Goal: Task Accomplishment & Management: Manage account settings

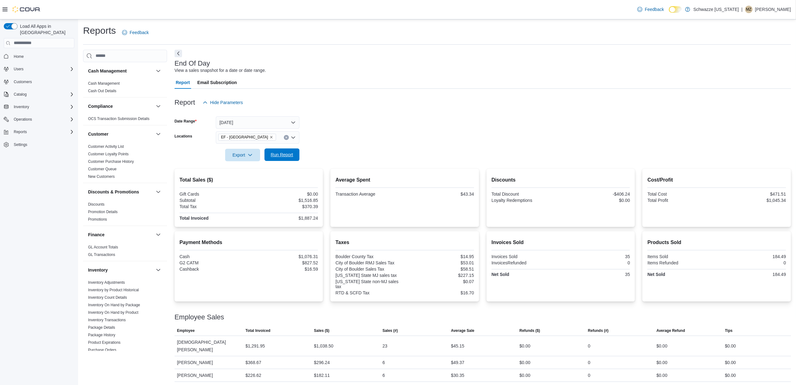
click at [292, 153] on span "Run Report" at bounding box center [282, 154] width 22 height 6
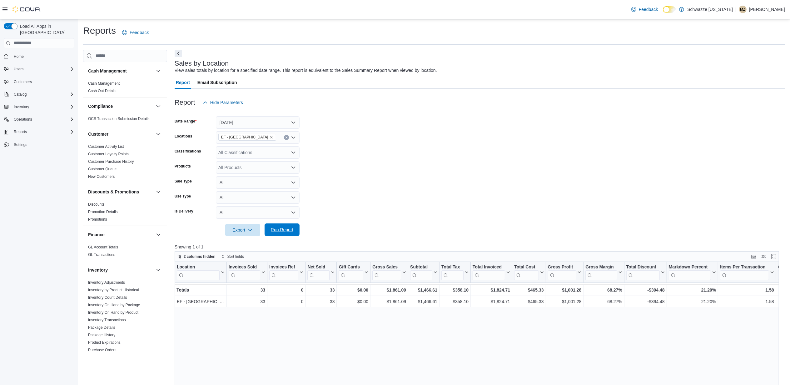
click at [287, 232] on span "Run Report" at bounding box center [282, 229] width 22 height 6
drag, startPoint x: 287, startPoint y: 232, endPoint x: 293, endPoint y: 232, distance: 6.2
click at [291, 232] on span "Run Report" at bounding box center [282, 229] width 22 height 6
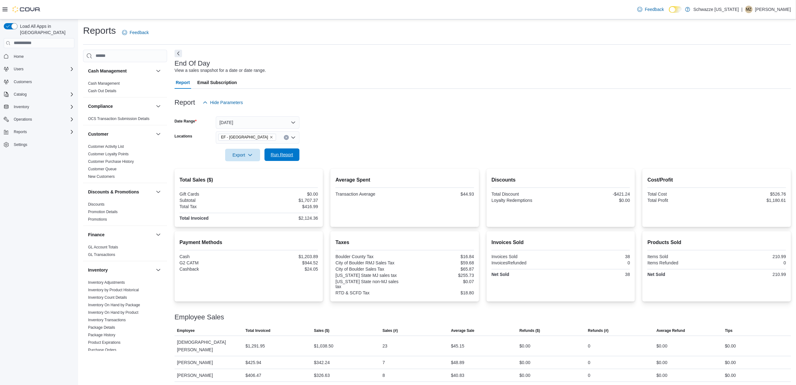
click at [274, 160] on span "Run Report" at bounding box center [281, 154] width 27 height 12
click at [285, 155] on span "Run Report" at bounding box center [282, 154] width 22 height 6
click at [290, 150] on span "Run Report" at bounding box center [281, 154] width 27 height 12
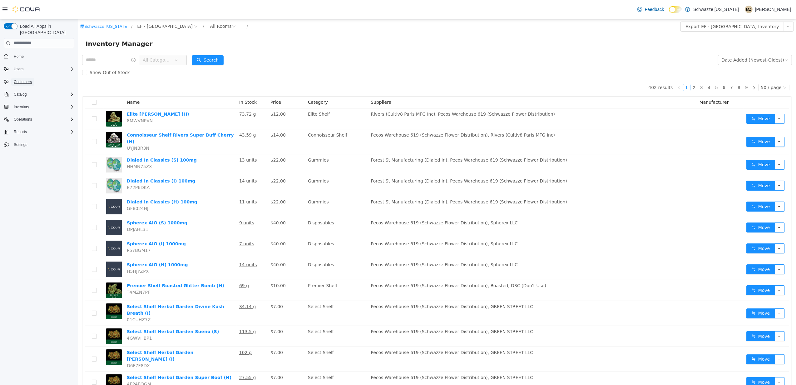
click at [24, 79] on span "Customers" at bounding box center [23, 81] width 18 height 5
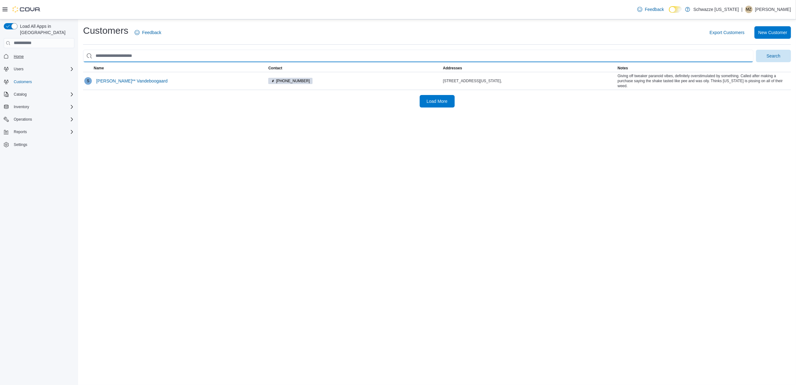
drag, startPoint x: 151, startPoint y: 55, endPoint x: 25, endPoint y: 53, distance: 126.2
click at [27, 54] on div "Load All Apps in New Hub Home Users Customers Catalog Inventory Operations Repo…" at bounding box center [398, 201] width 796 height 365
click at [200, 55] on input "search" at bounding box center [418, 56] width 670 height 12
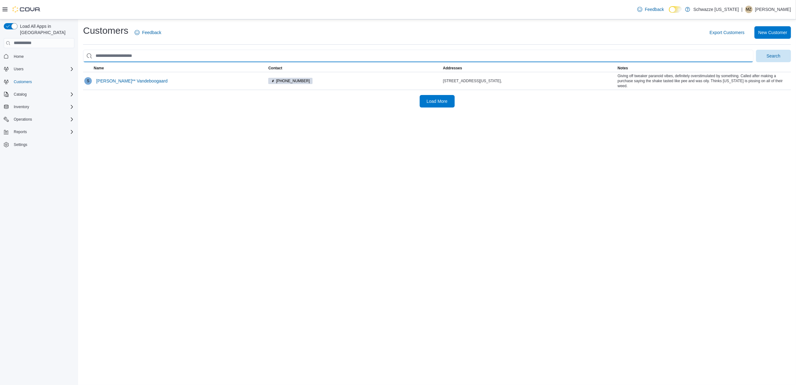
click at [200, 55] on input "search" at bounding box center [418, 56] width 670 height 12
type input "**********"
click at [756, 50] on button "Search" at bounding box center [773, 56] width 35 height 12
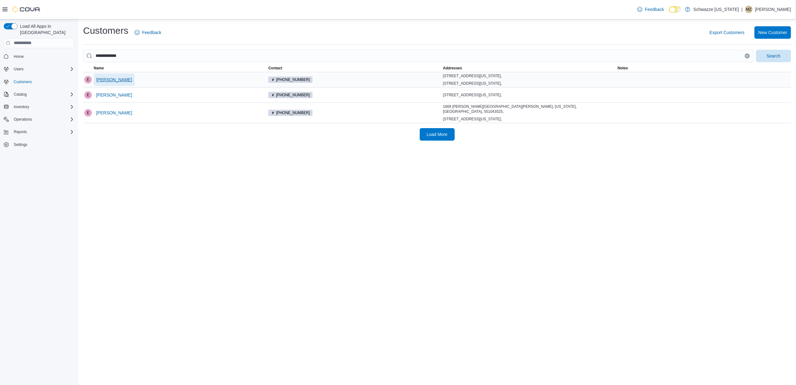
click at [120, 81] on span "Earl Eldridge" at bounding box center [114, 79] width 36 height 6
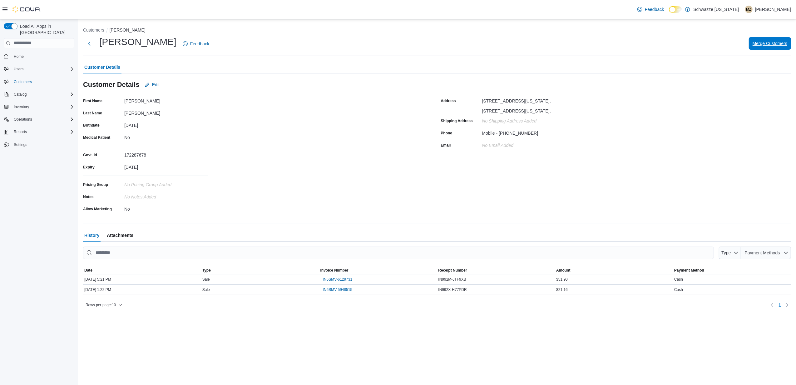
click at [774, 46] on span "Merge Customers" at bounding box center [769, 43] width 35 height 6
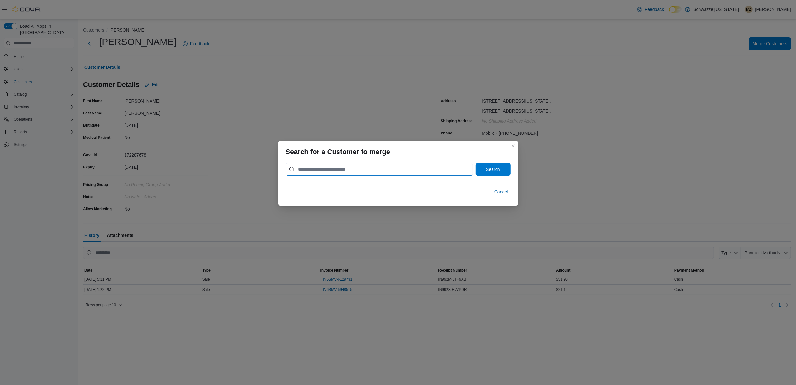
click at [367, 171] on input "search" at bounding box center [379, 169] width 187 height 12
type input "**********"
click at [475, 163] on button "Search" at bounding box center [492, 169] width 35 height 12
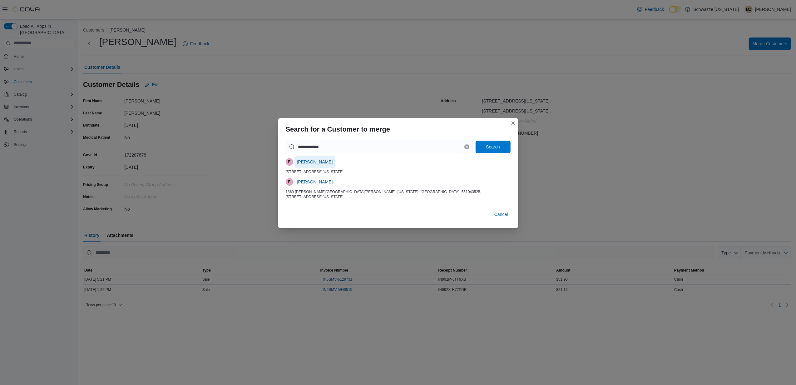
click at [316, 160] on span "Earl Eldridge" at bounding box center [315, 162] width 36 height 6
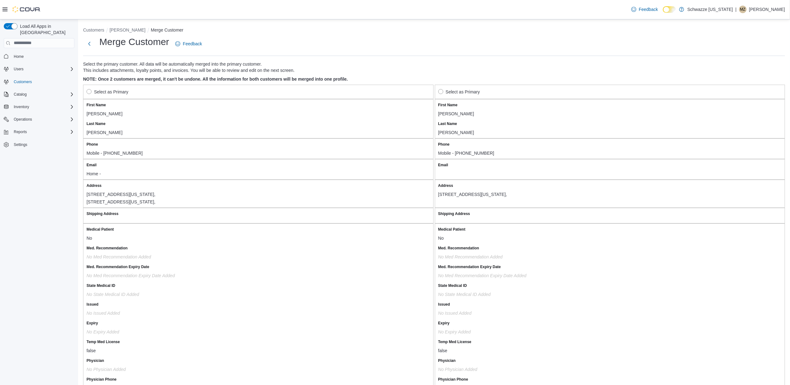
click at [445, 89] on label "Select as Primary" at bounding box center [459, 91] width 42 height 7
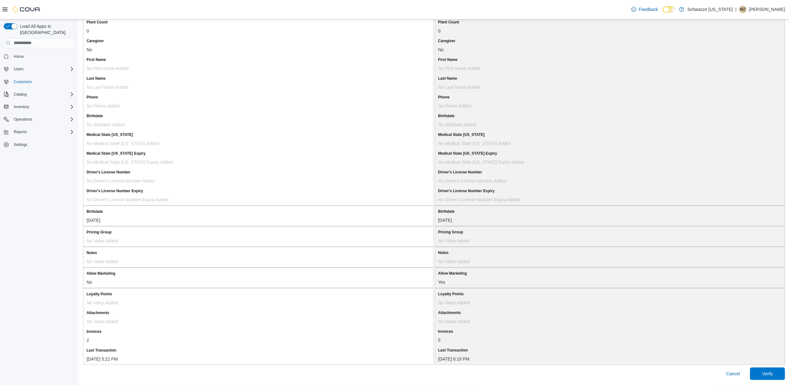
scroll to position [407, 0]
click at [776, 370] on span "Verify" at bounding box center [766, 373] width 27 height 12
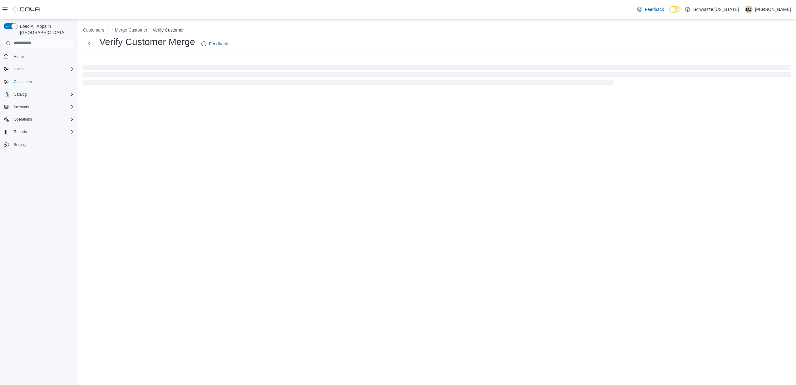
select select "******"
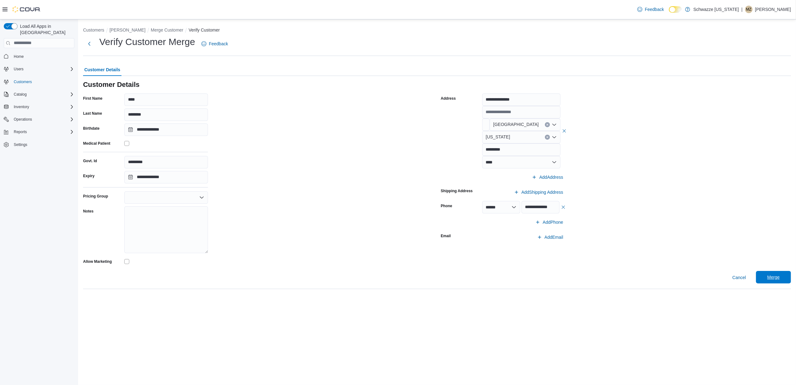
click at [771, 279] on span "Merge" at bounding box center [773, 277] width 12 height 6
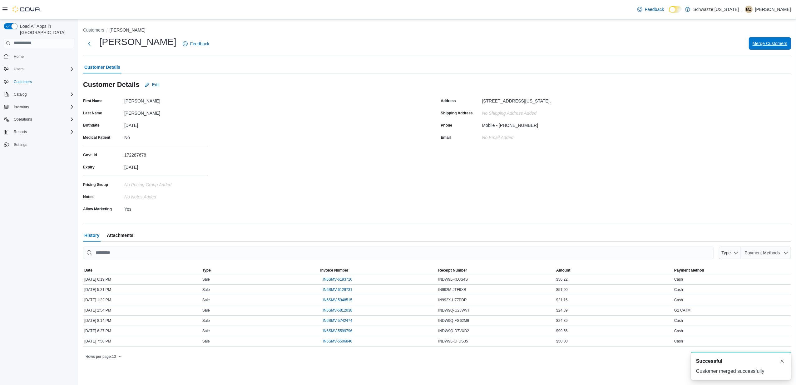
click at [771, 40] on span "Merge Customers" at bounding box center [769, 43] width 35 height 6
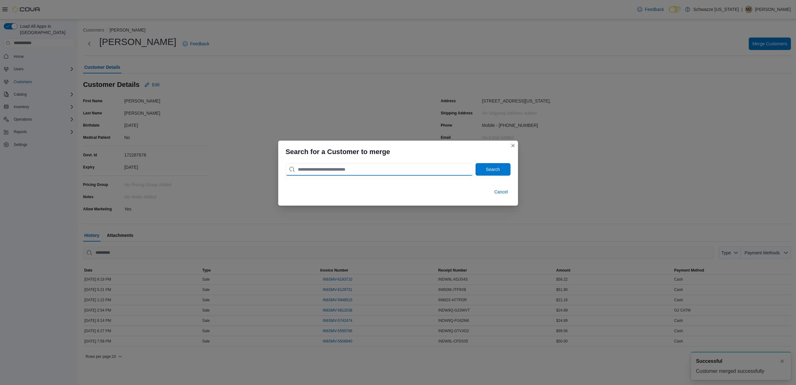
click at [349, 168] on input "search" at bounding box center [379, 169] width 187 height 12
type input "**********"
click at [475, 163] on button "Search" at bounding box center [492, 169] width 35 height 12
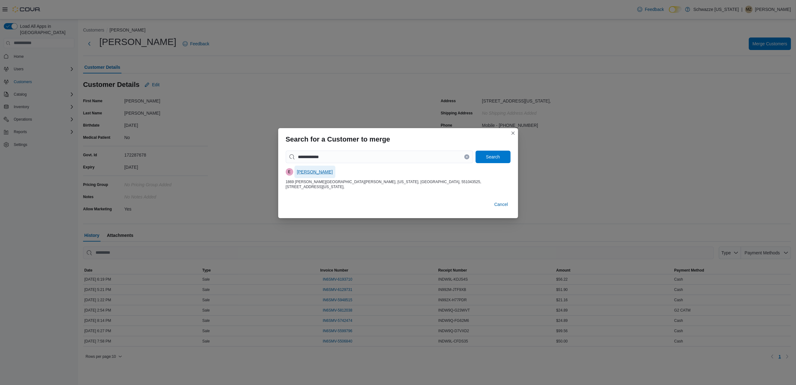
click at [312, 170] on span "Earl Eldridge" at bounding box center [315, 172] width 36 height 6
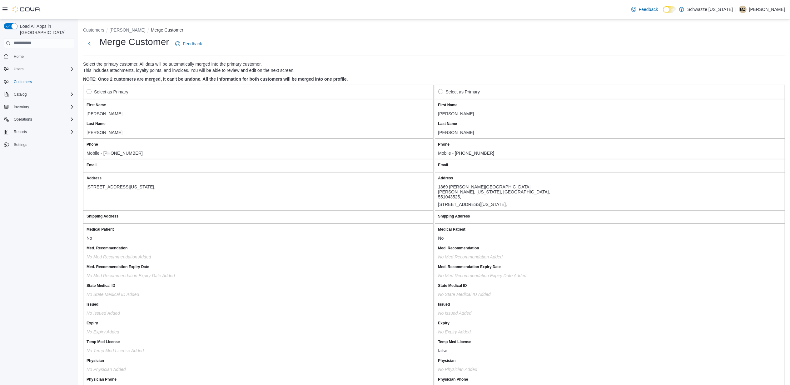
click at [89, 93] on label "Select as Primary" at bounding box center [107, 91] width 42 height 7
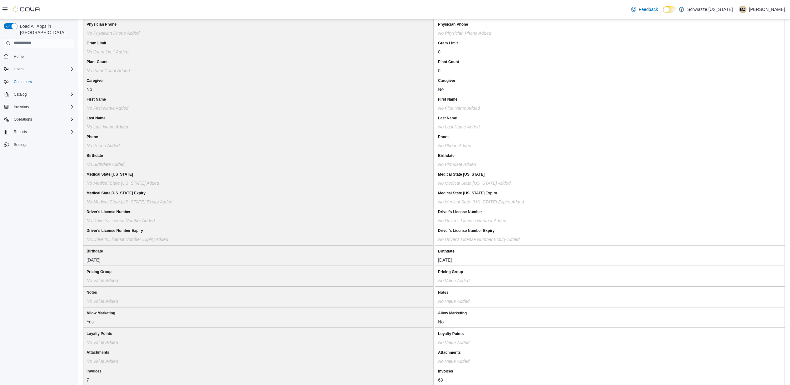
scroll to position [397, 0]
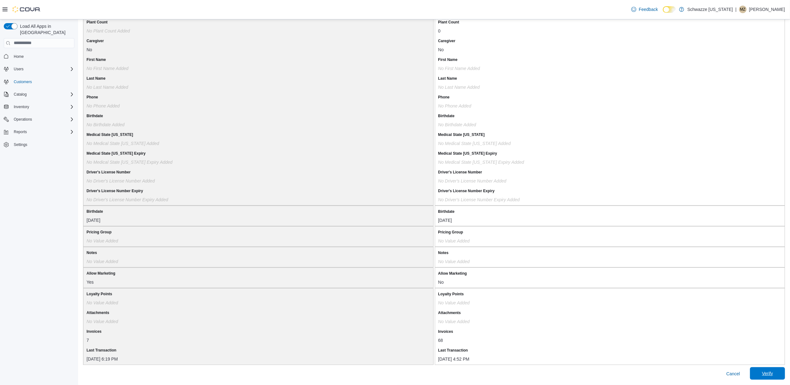
click at [771, 370] on span "Verify" at bounding box center [766, 373] width 27 height 12
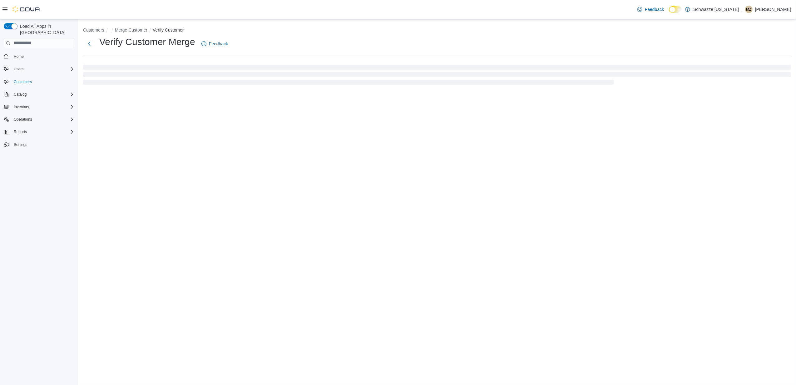
select select "******"
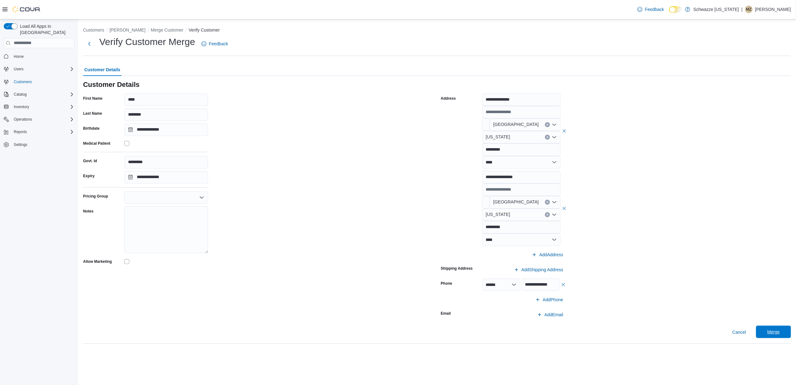
click at [776, 332] on span "Merge" at bounding box center [773, 331] width 12 height 6
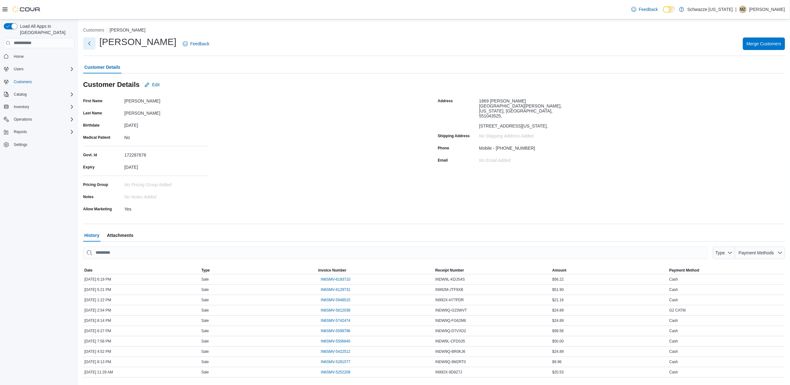
click at [89, 41] on button "Next" at bounding box center [89, 43] width 12 height 12
